Goal: Information Seeking & Learning: Learn about a topic

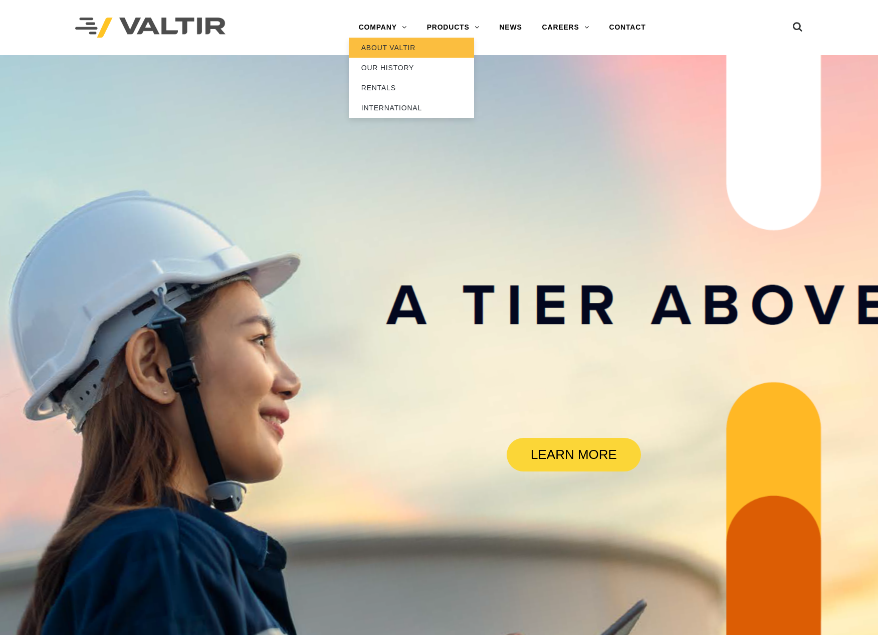
click at [376, 44] on link "ABOUT VALTIR" at bounding box center [411, 48] width 125 height 20
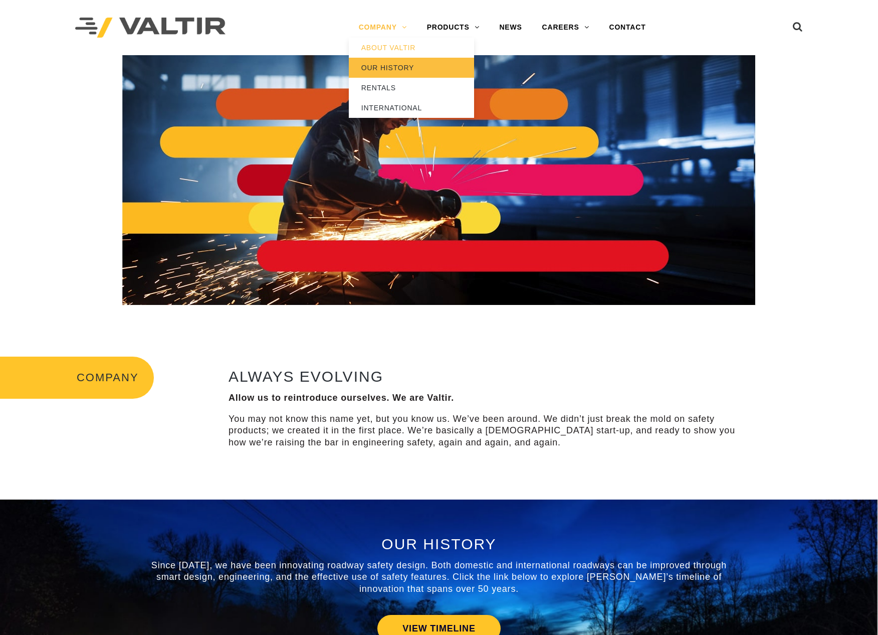
click at [390, 67] on link "OUR HISTORY" at bounding box center [411, 68] width 125 height 20
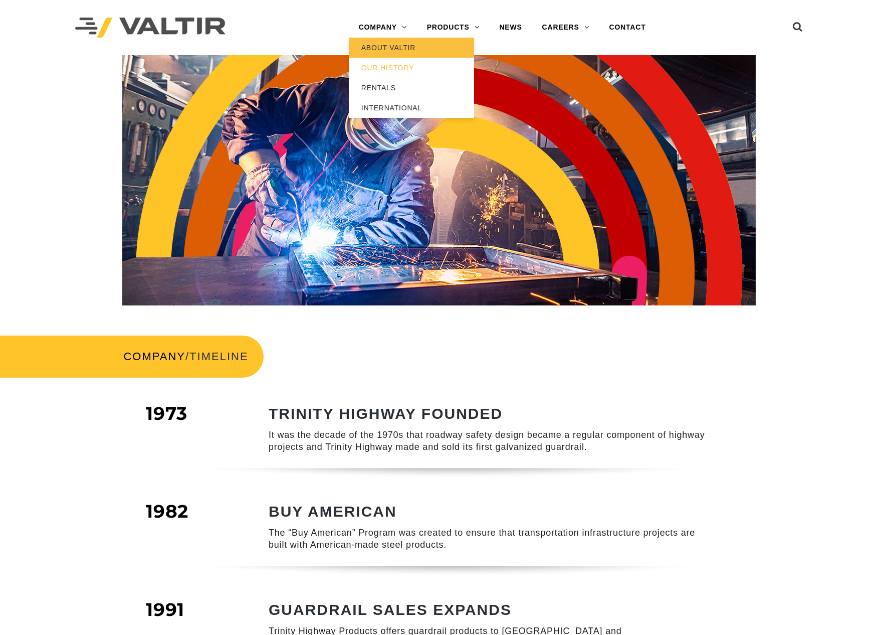
click at [388, 51] on link "ABOUT VALTIR" at bounding box center [411, 48] width 125 height 20
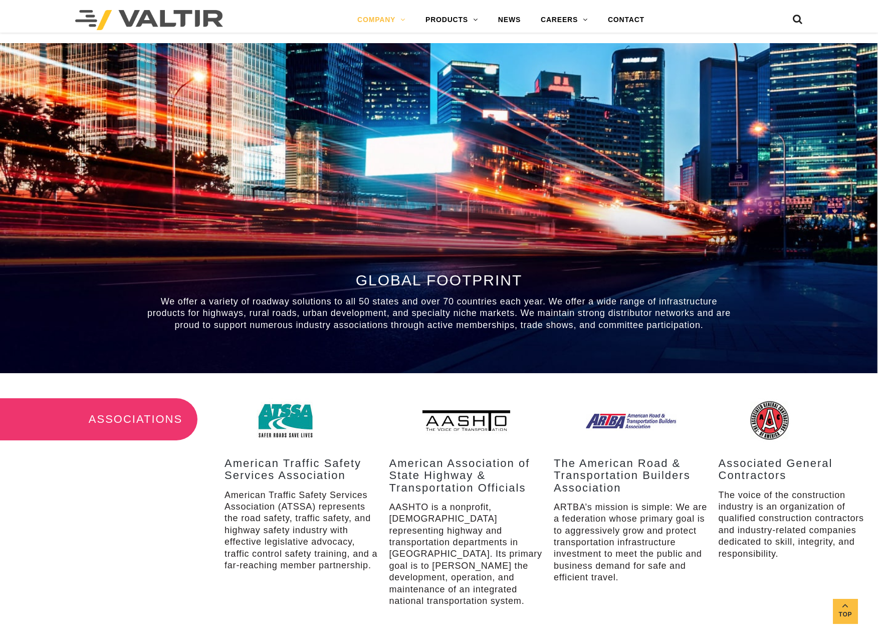
scroll to position [1003, 0]
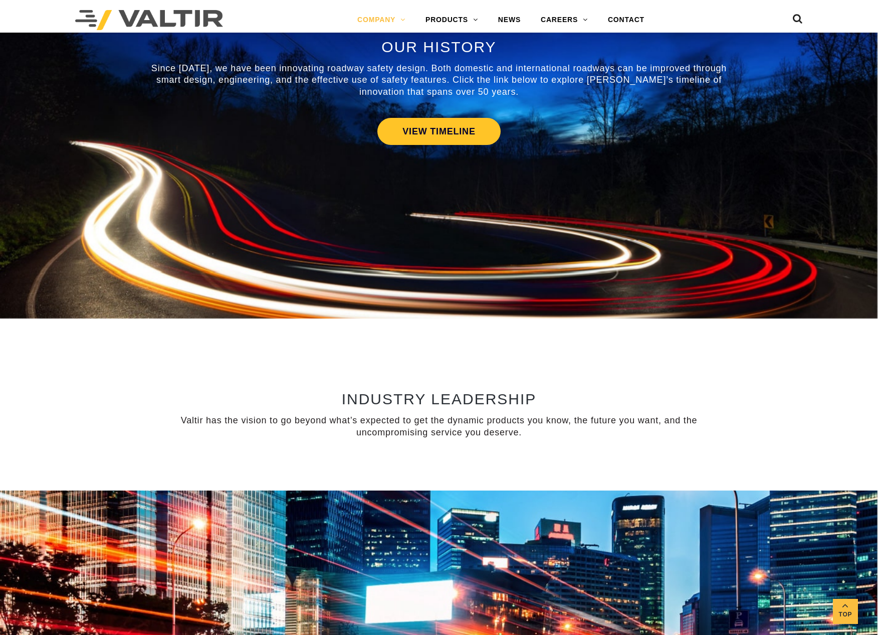
scroll to position [491, 0]
